Goal: Browse casually

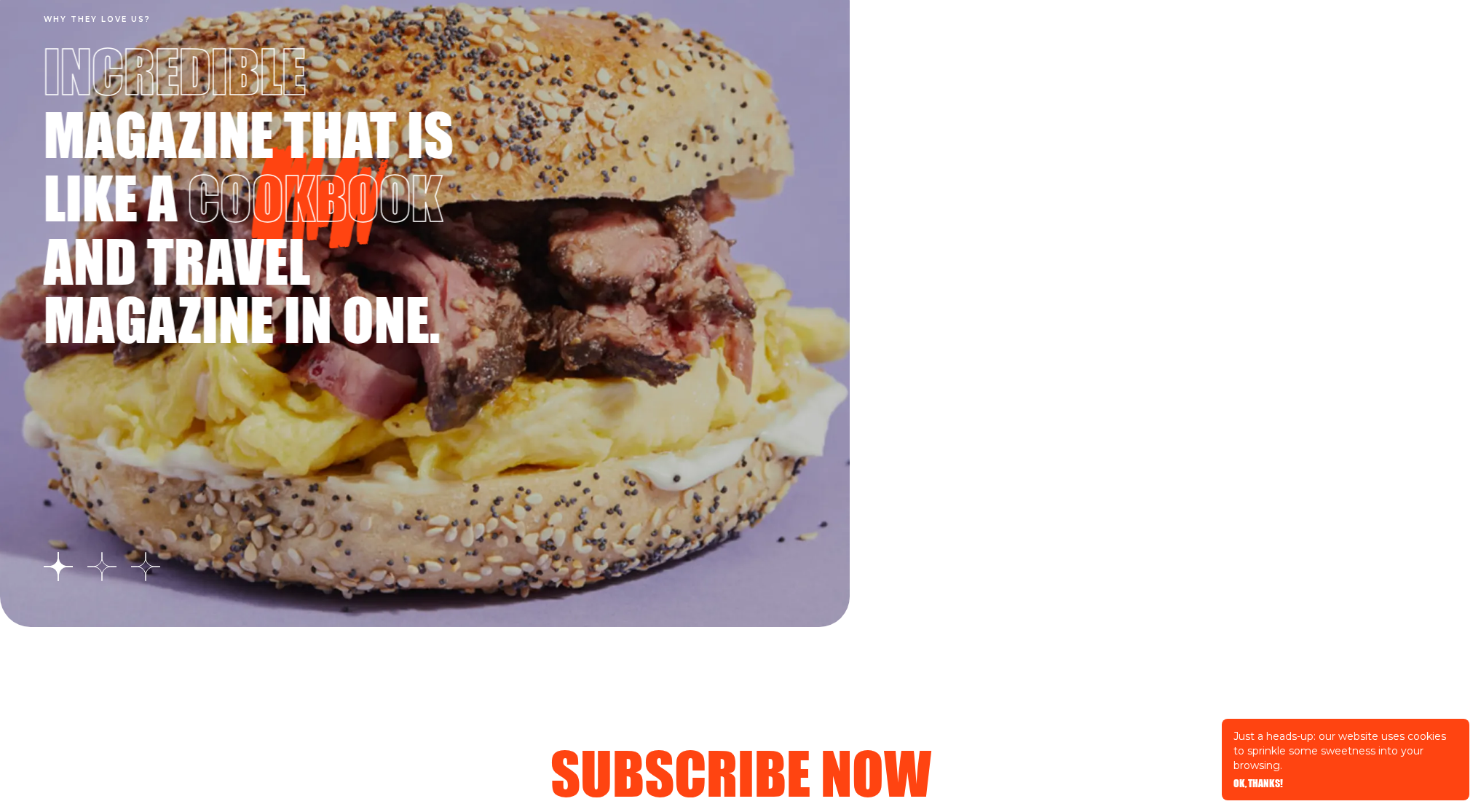
scroll to position [2625, 0]
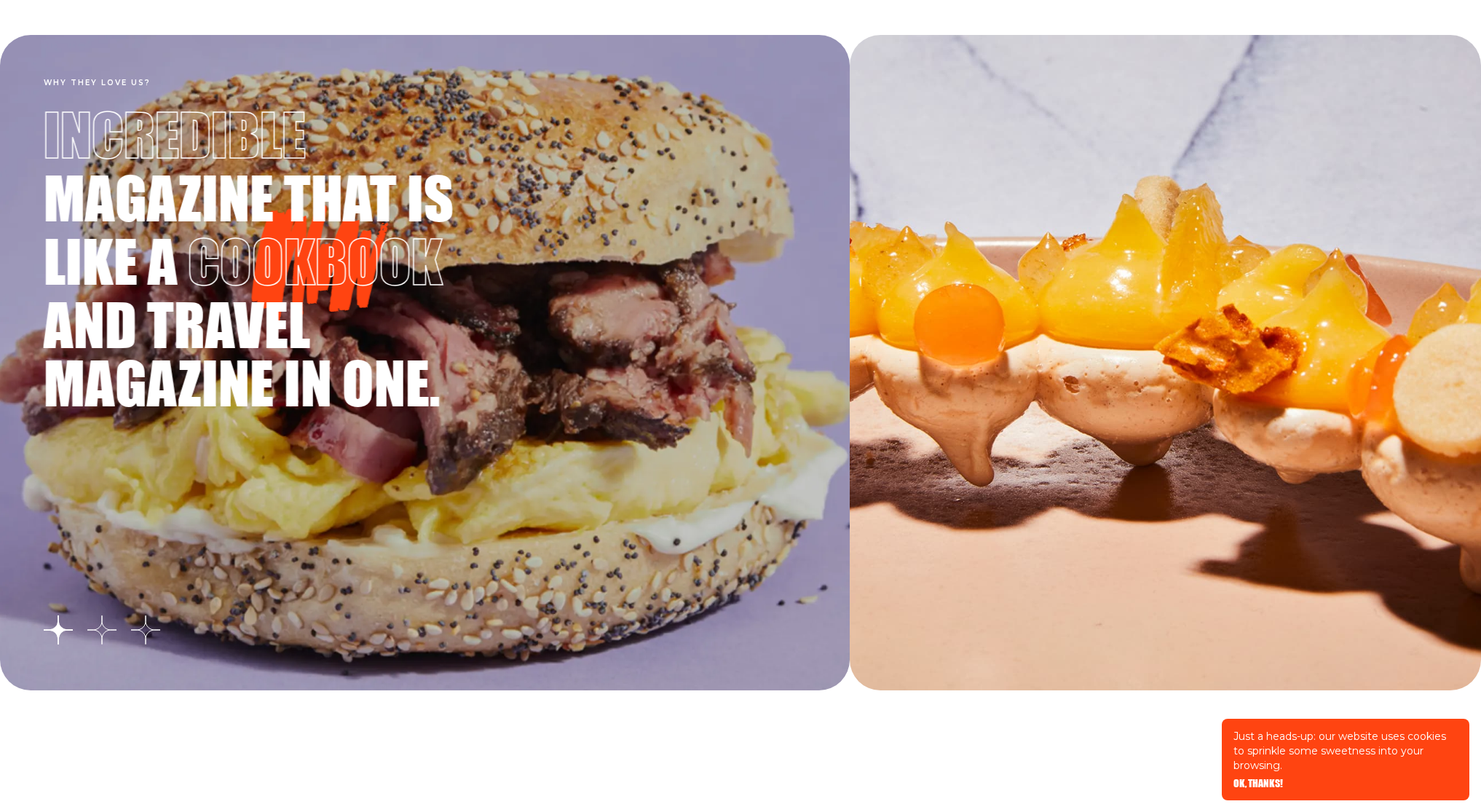
scroll to position [2625, 0]
